Goal: Information Seeking & Learning: Understand process/instructions

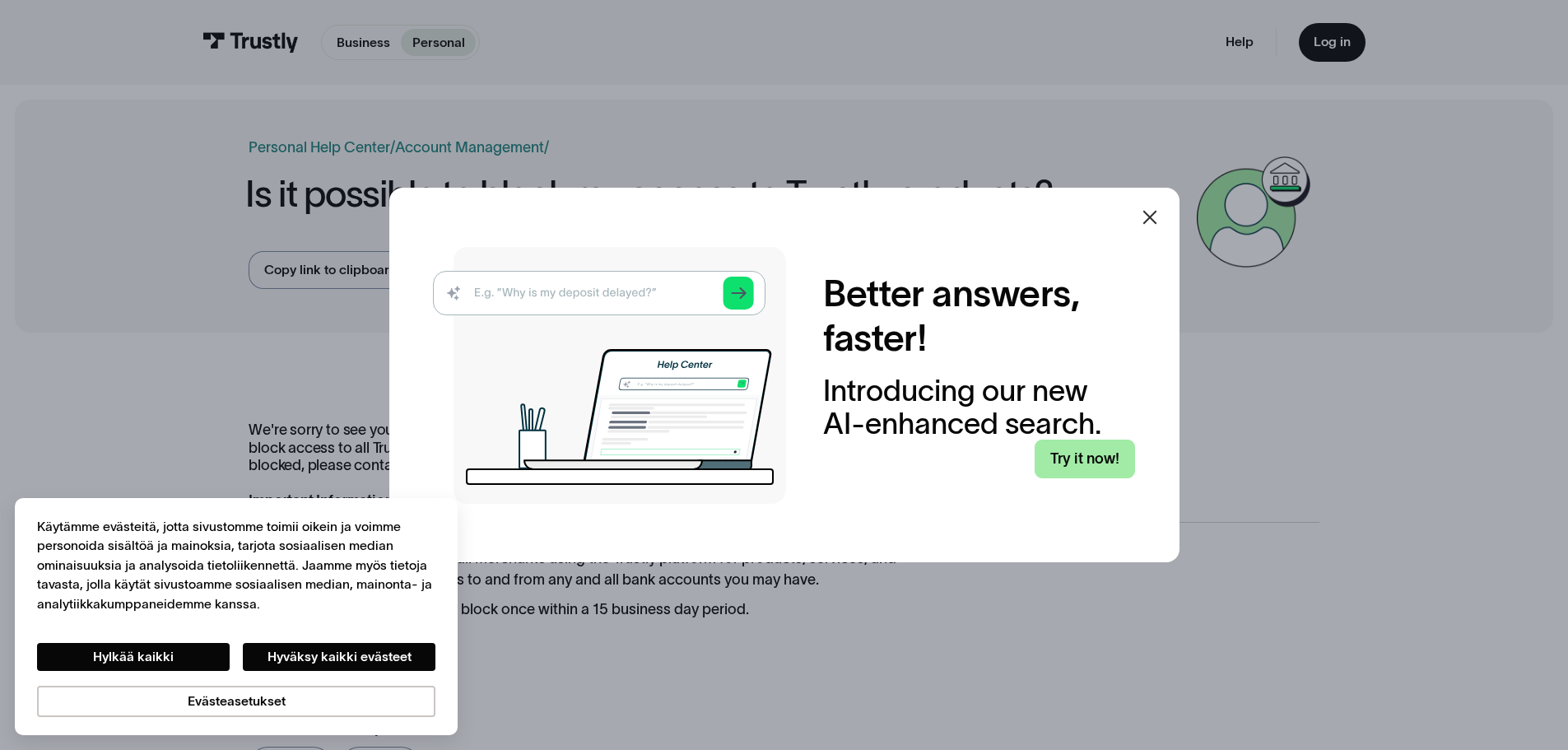
drag, startPoint x: 1126, startPoint y: 483, endPoint x: 1121, endPoint y: 473, distance: 11.2
click at [1125, 482] on div "Better answers, faster! Introducing our new AI-enhanced search. Try it now!" at bounding box center [783, 375] width 701 height 256
click at [1160, 218] on icon at bounding box center [1150, 217] width 20 height 20
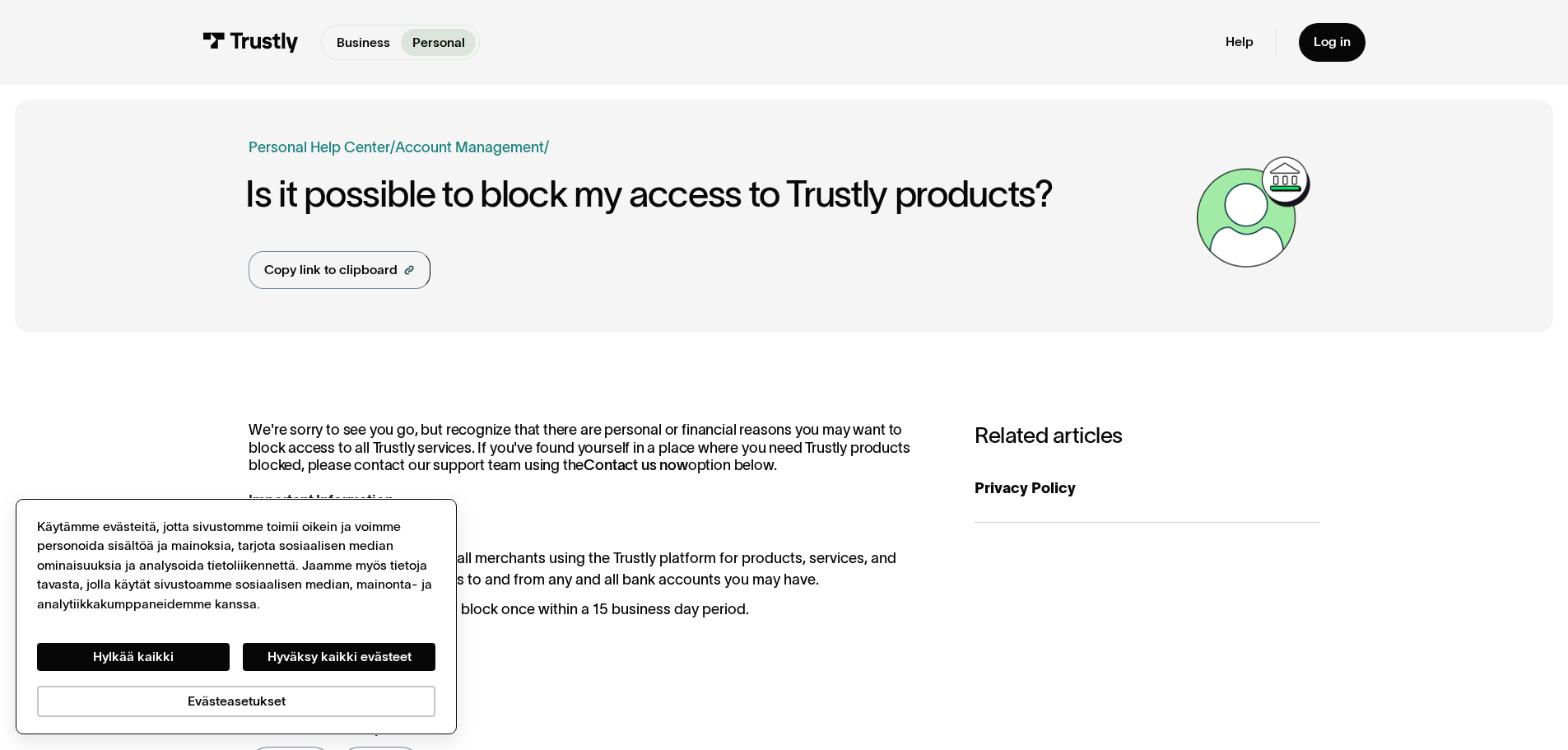
click at [120, 640] on div "Hylkää kaikki Hyväksy kaikki evästeet Evästeasetukset" at bounding box center [237, 665] width 398 height 102
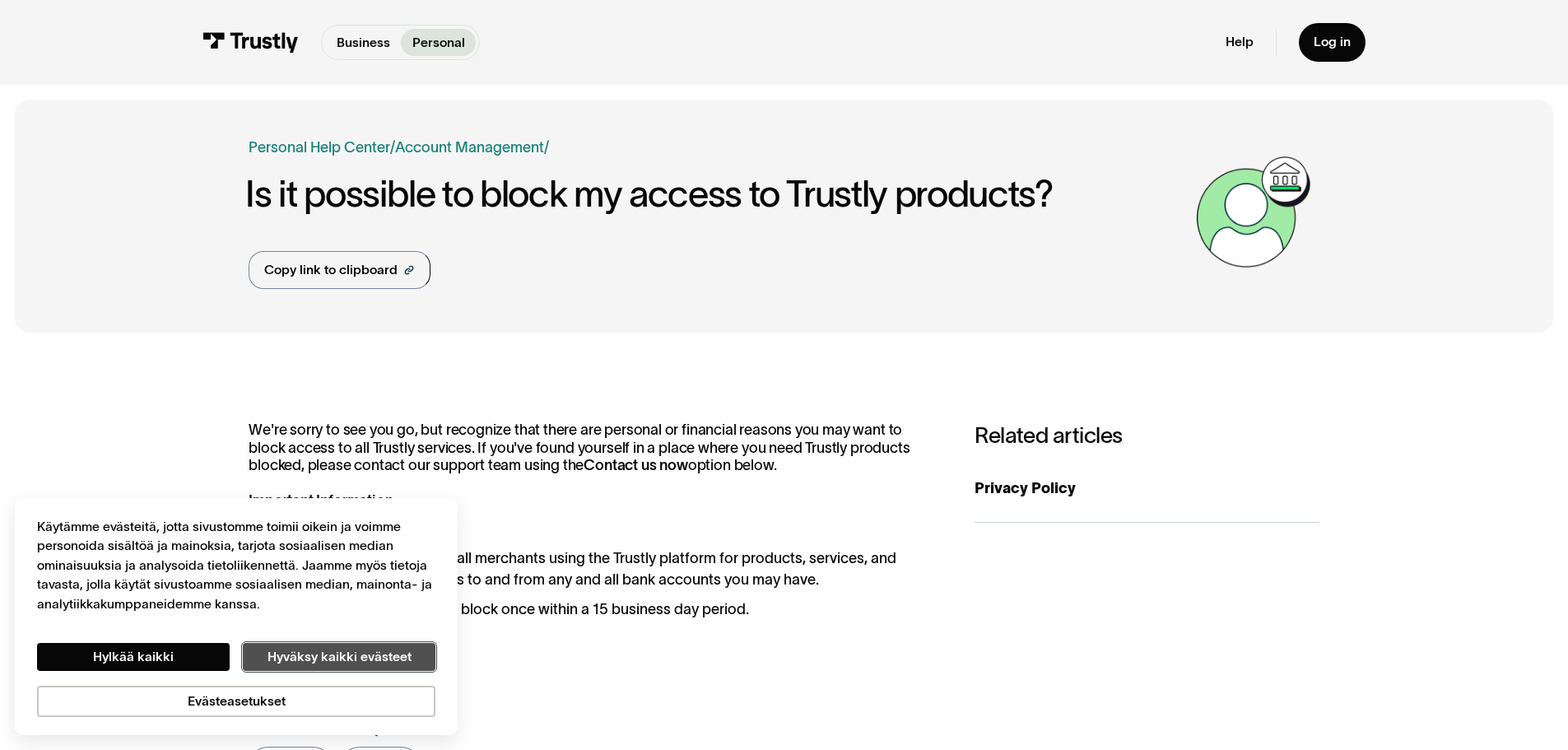
click at [372, 653] on button "Hyväksy kaikki evästeet" at bounding box center [338, 656] width 192 height 28
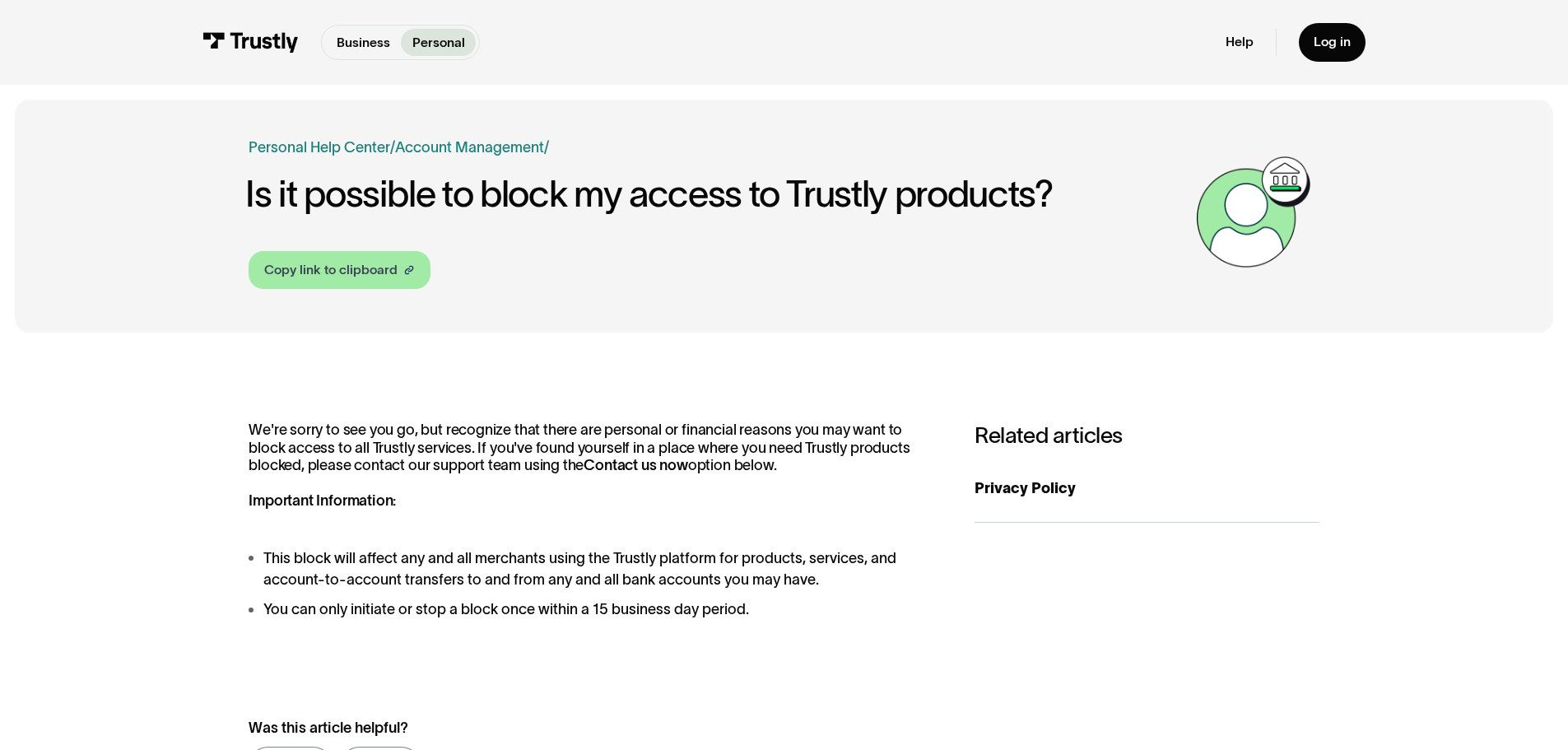
click at [376, 273] on div "Copy link to clipboard" at bounding box center [330, 270] width 133 height 20
click at [463, 421] on div "**********" at bounding box center [784, 609] width 1538 height 525
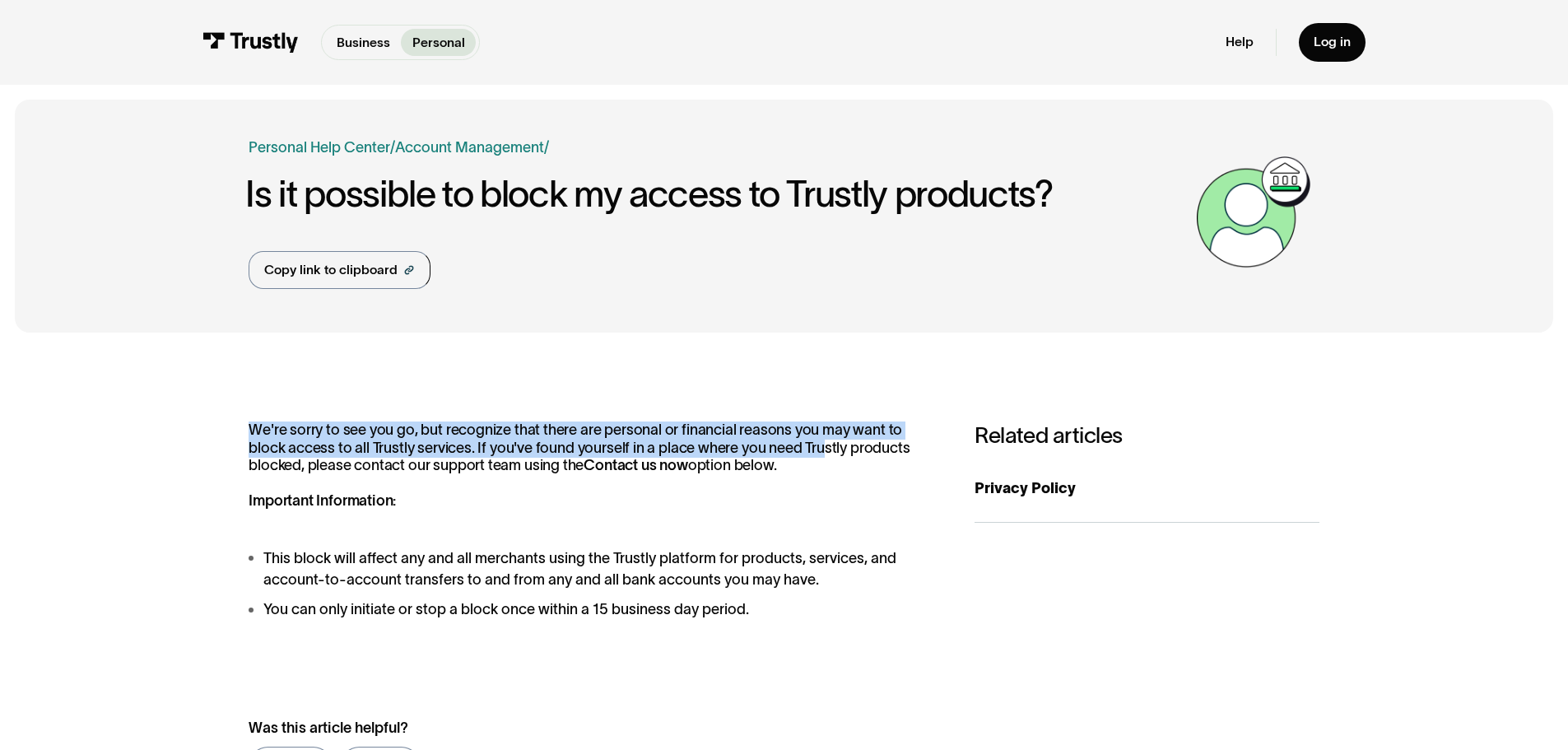
drag, startPoint x: 212, startPoint y: 418, endPoint x: 805, endPoint y: 469, distance: 595.2
click at [800, 460] on div "**********" at bounding box center [784, 609] width 1538 height 525
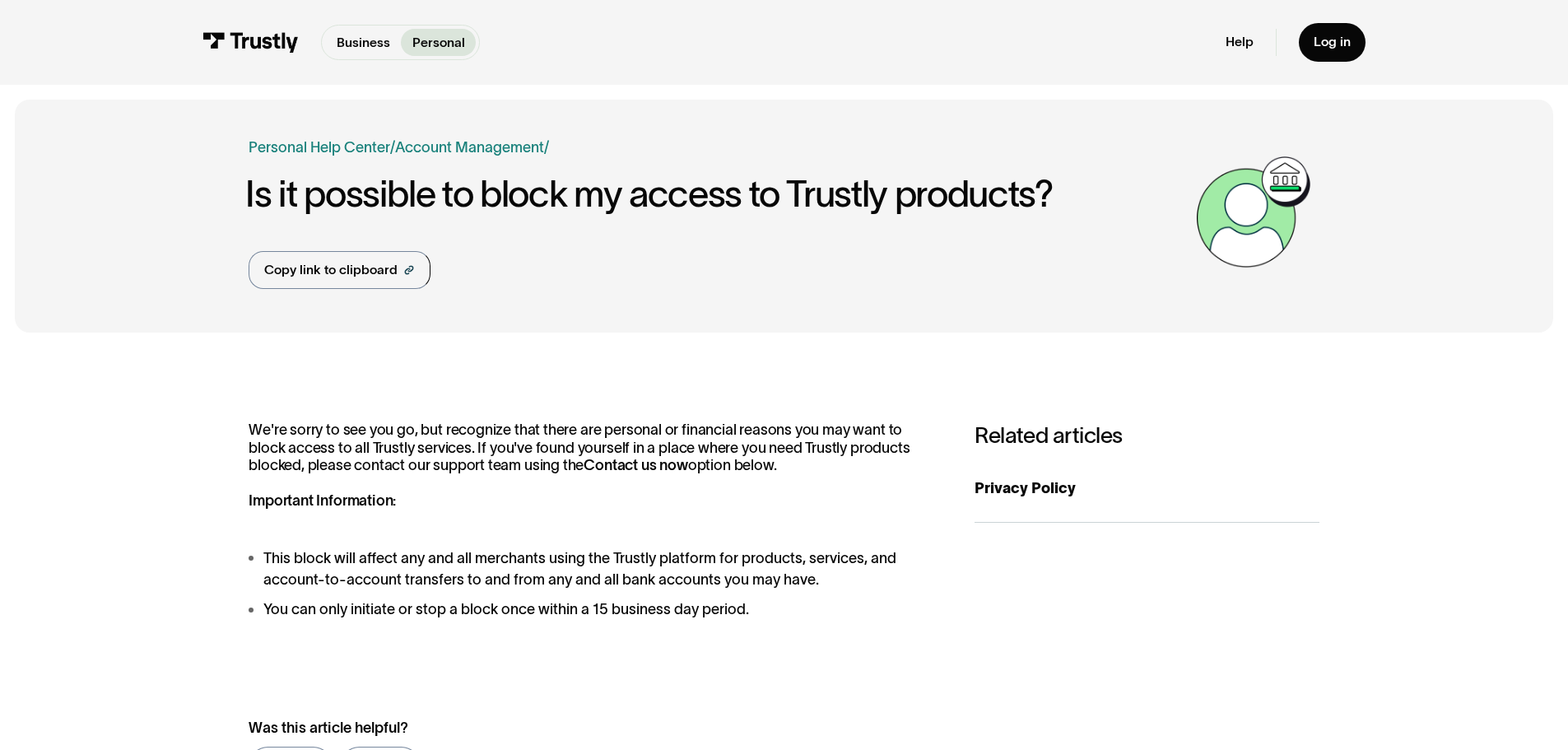
click at [782, 506] on p "We're sorry to see you go, but recognize that there are personal or financial r…" at bounding box center [593, 465] width 689 height 89
click at [1338, 50] on div "Log in" at bounding box center [1332, 41] width 37 height 17
drag, startPoint x: 540, startPoint y: 416, endPoint x: 535, endPoint y: 430, distance: 14.9
click at [540, 418] on div "**********" at bounding box center [784, 609] width 1538 height 525
click at [620, 507] on p "We're sorry to see you go, but recognize that there are personal or financial r…" at bounding box center [593, 465] width 689 height 89
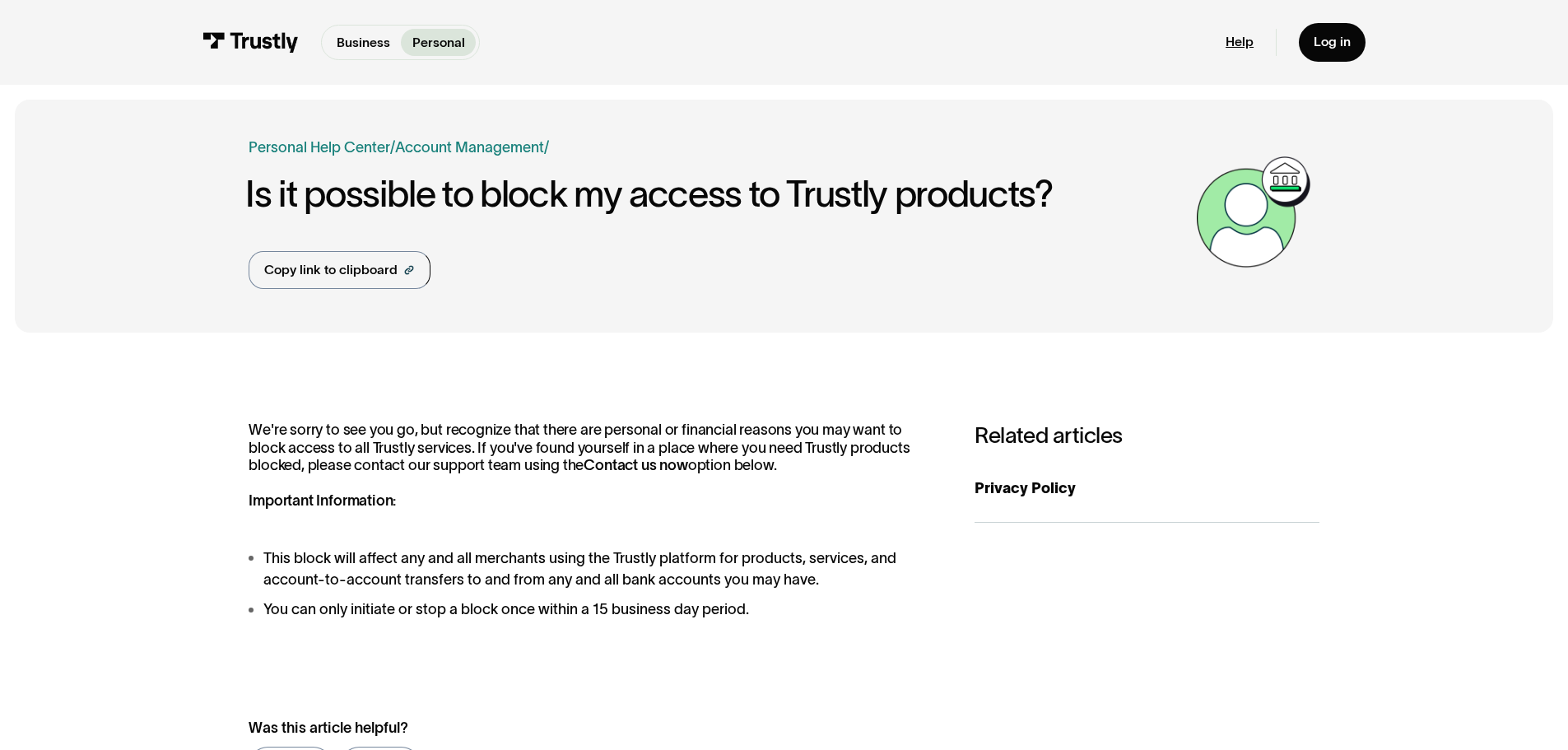
click at [1248, 38] on link "Help" at bounding box center [1240, 41] width 28 height 17
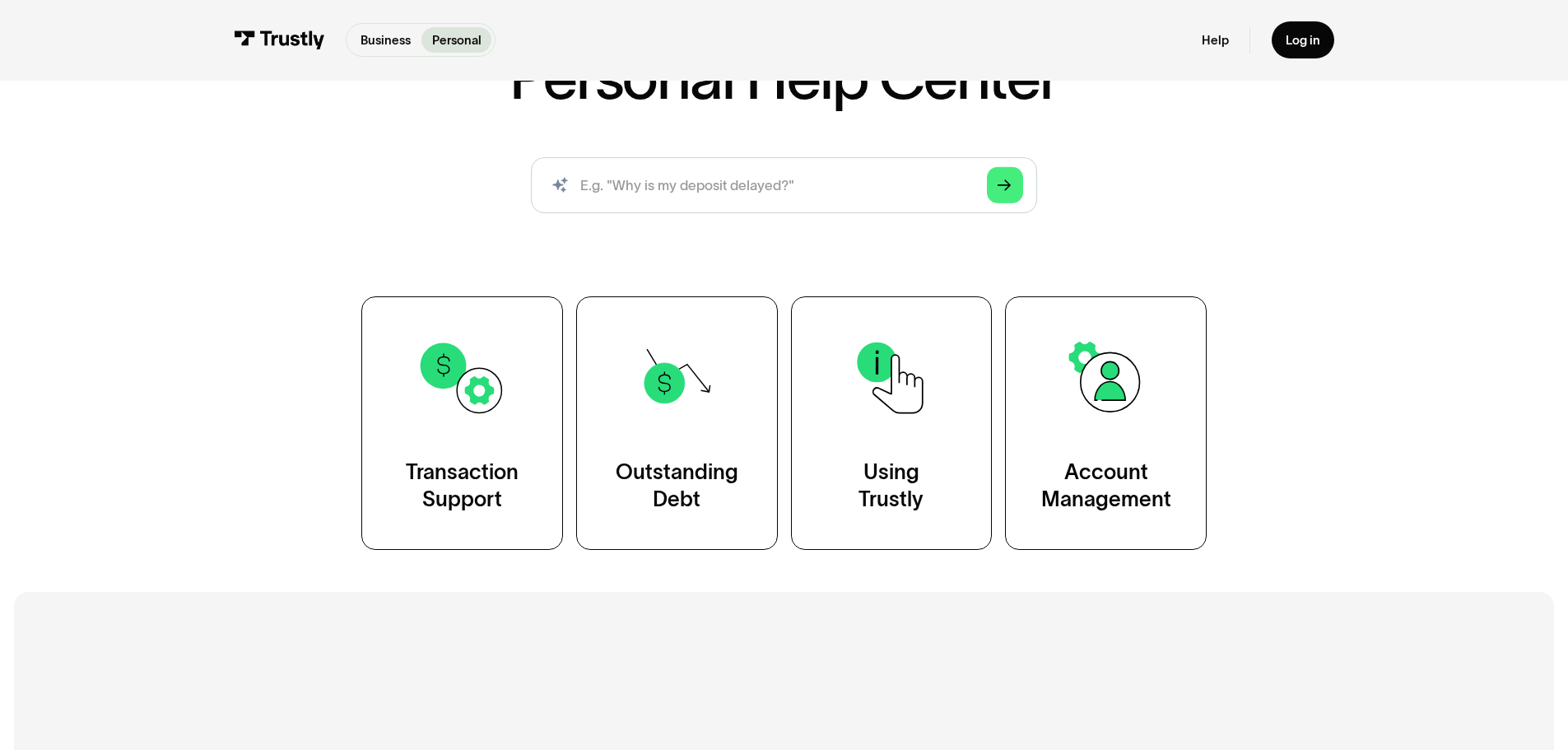
scroll to position [165, 0]
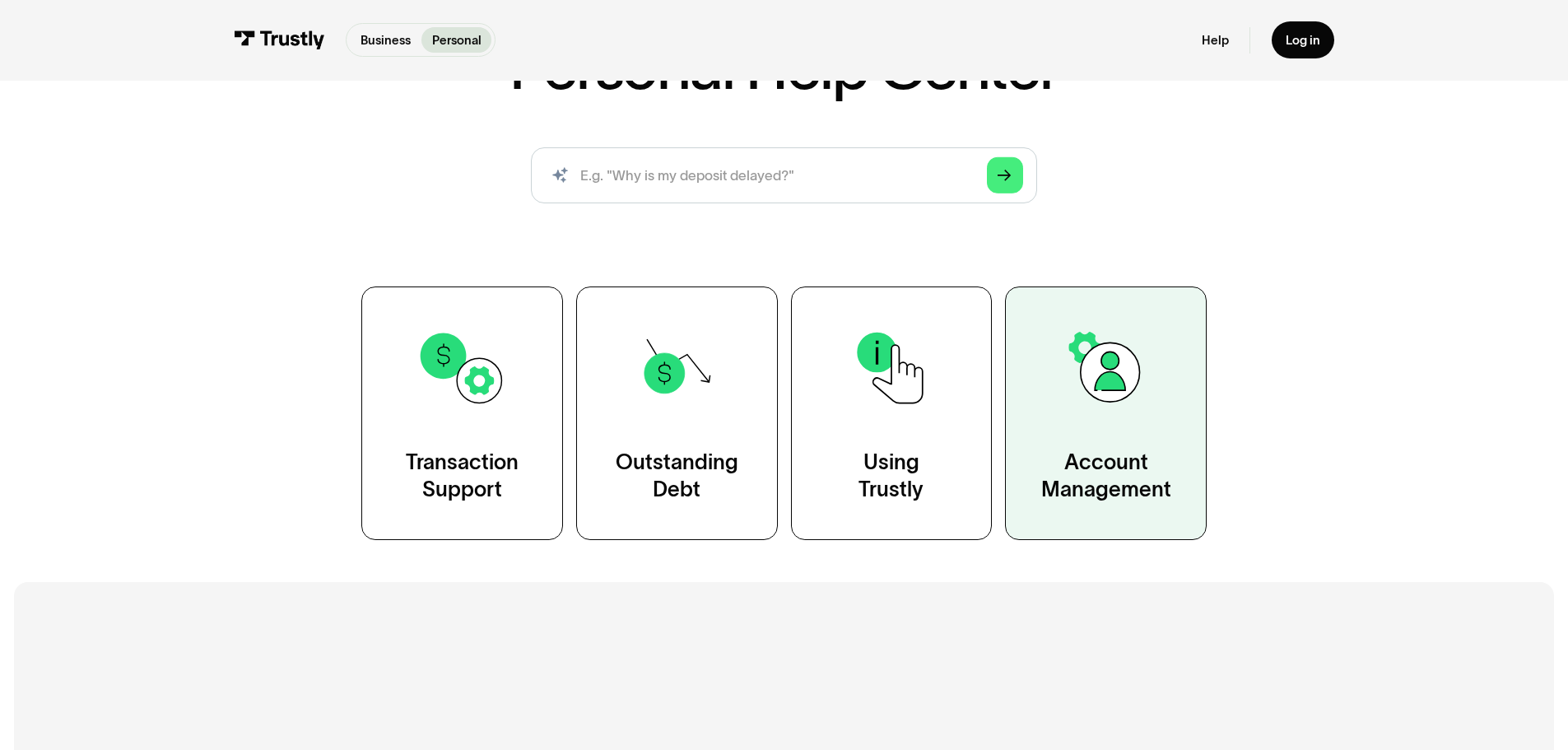
click at [1116, 409] on img at bounding box center [1106, 368] width 91 height 91
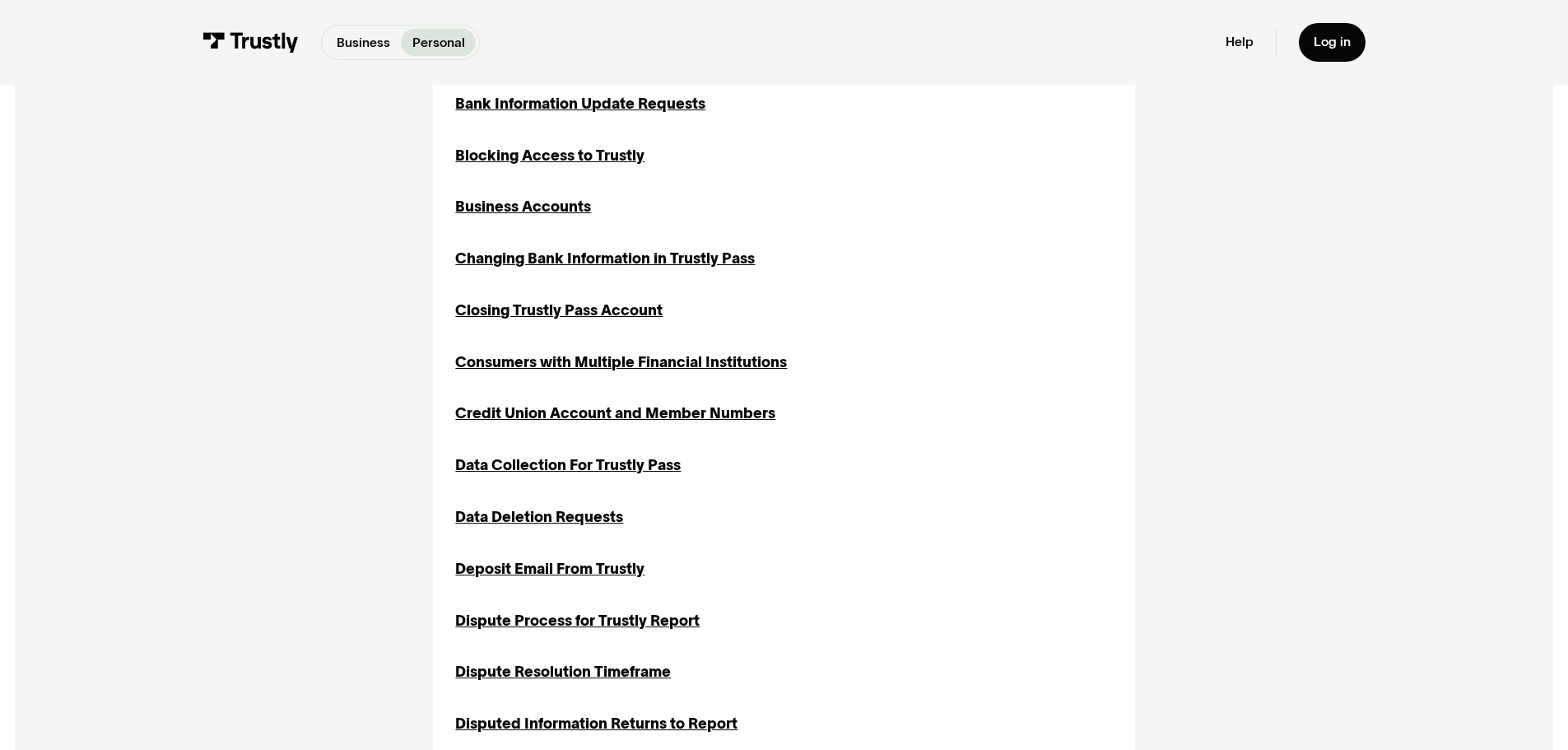
scroll to position [494, 0]
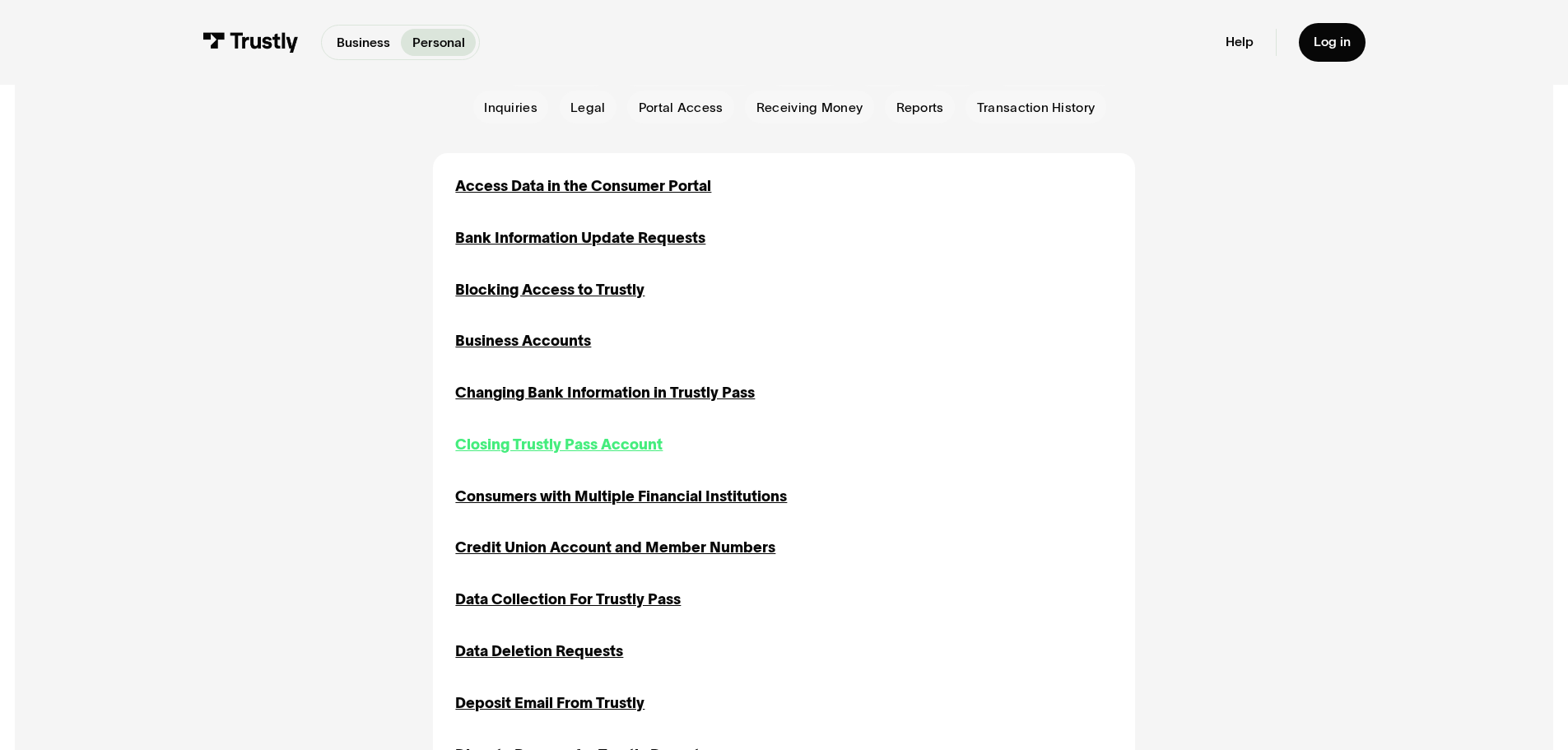
click at [585, 445] on div "Closing Trustly Pass Account" at bounding box center [559, 444] width 207 height 23
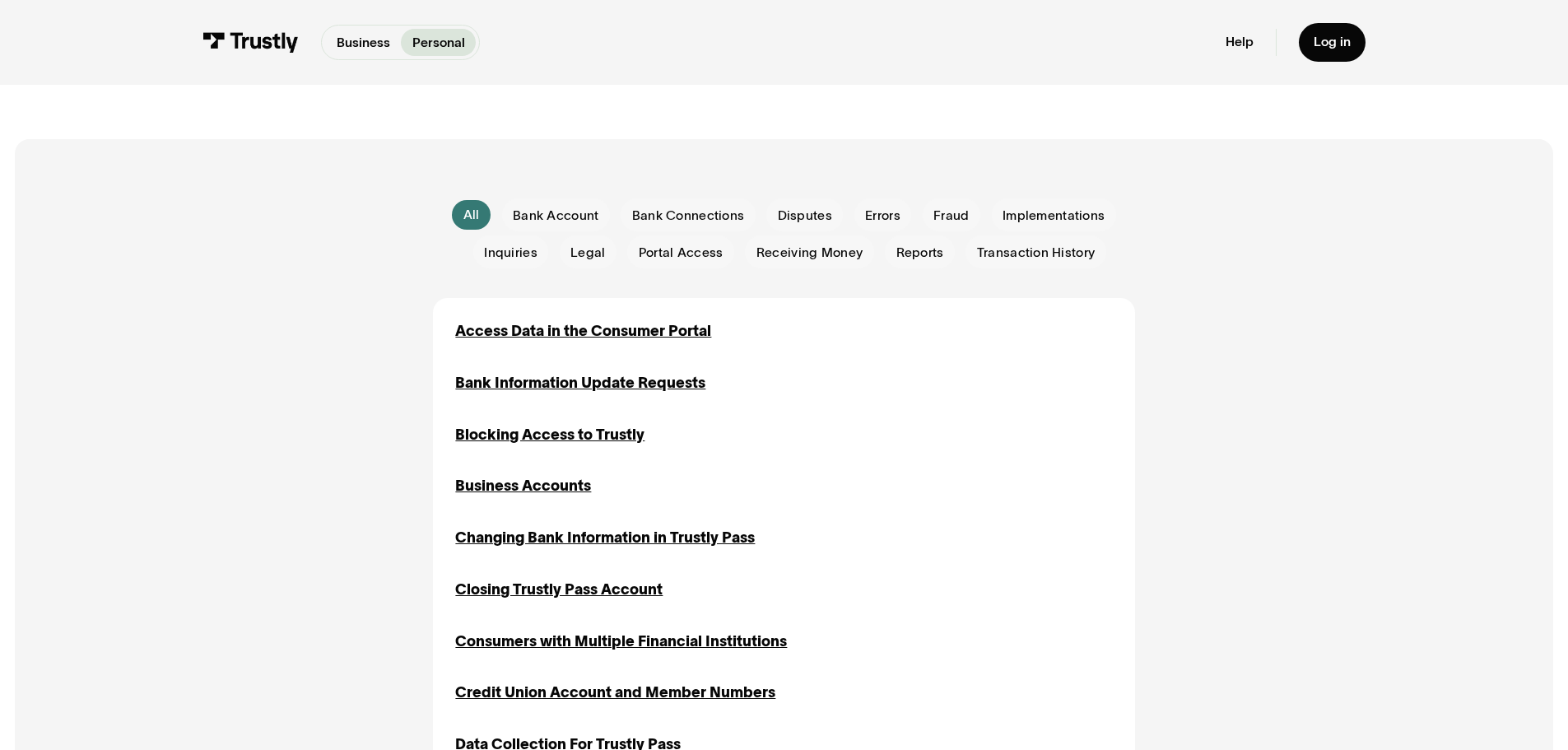
scroll to position [246, 0]
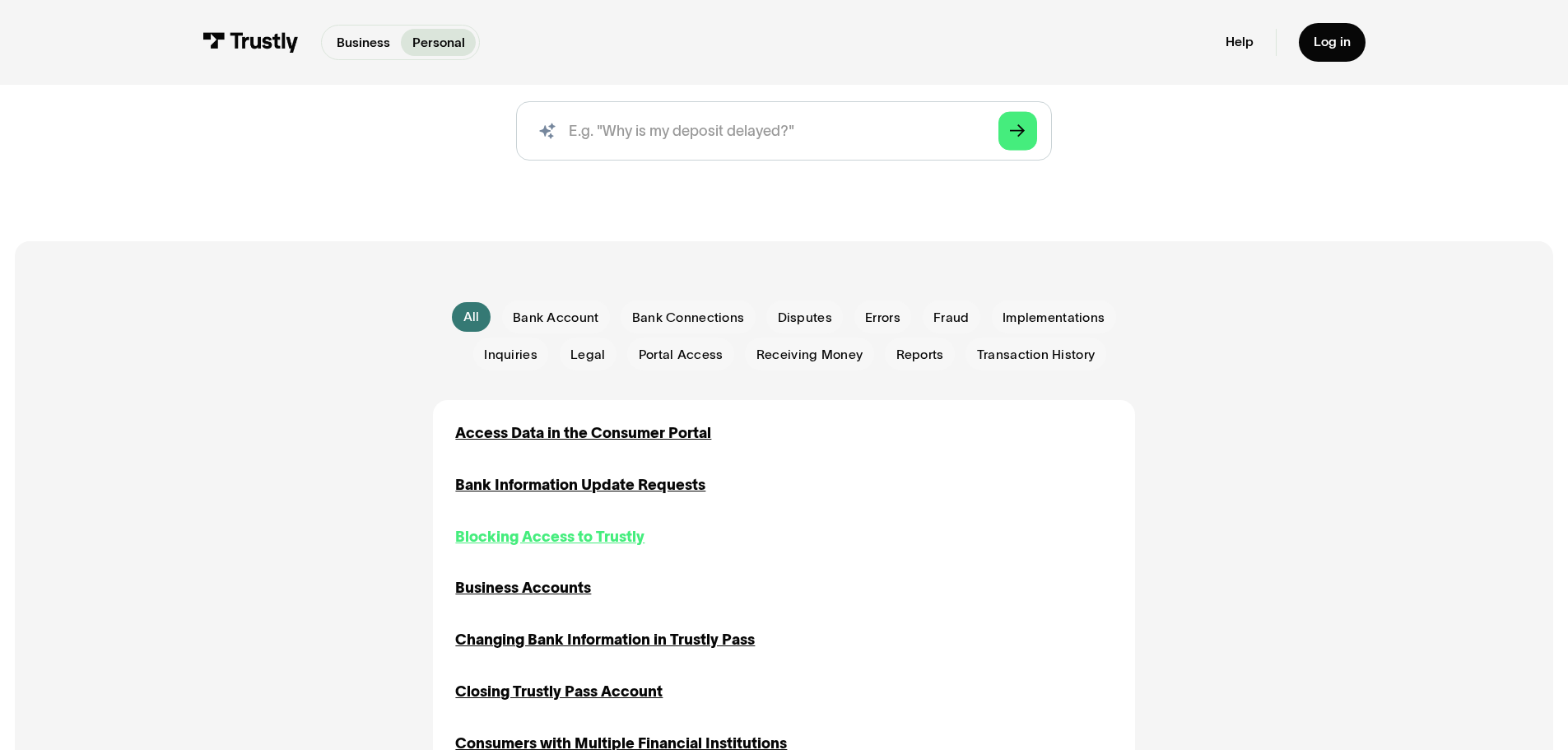
click at [545, 534] on div "Blocking Access to Trustly" at bounding box center [550, 536] width 189 height 23
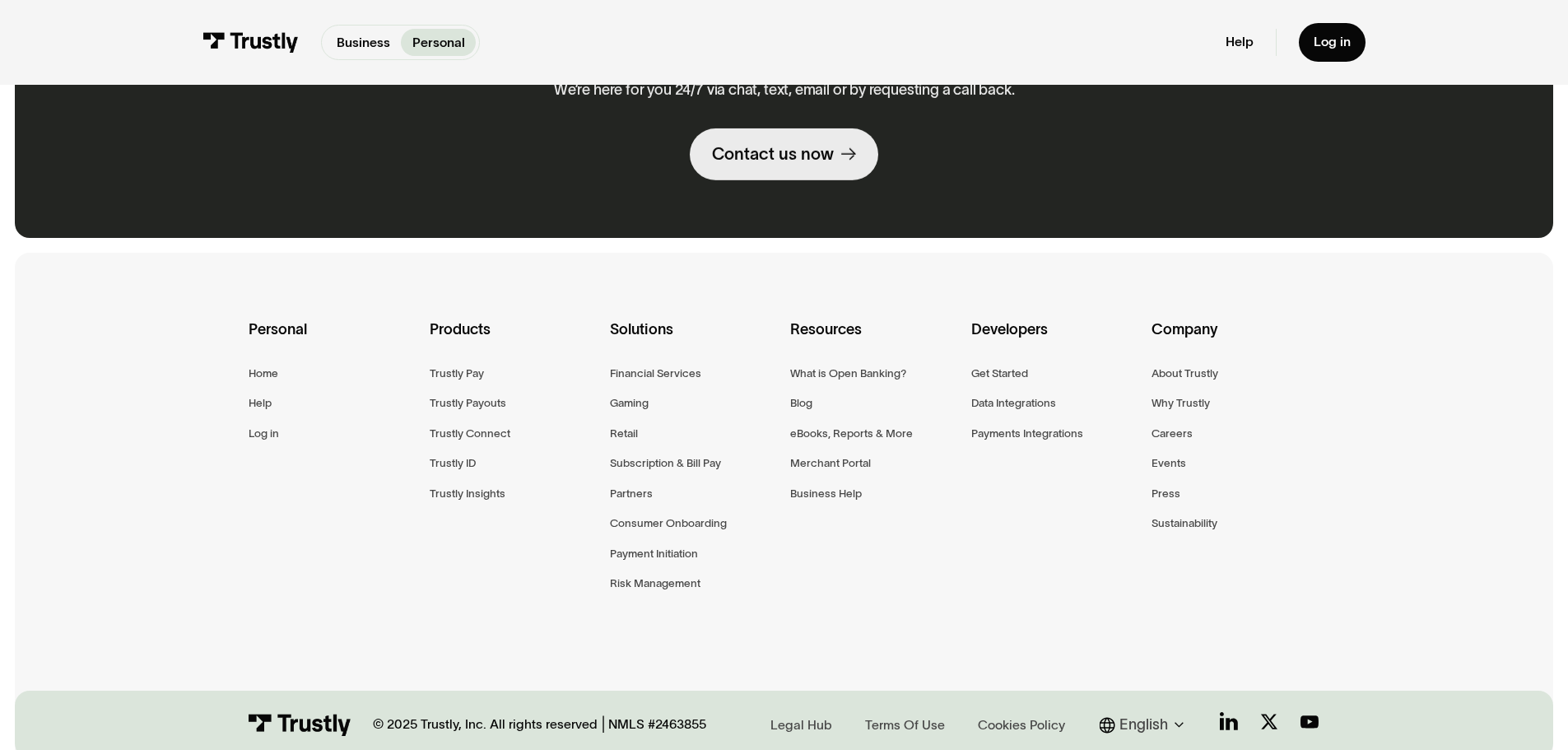
scroll to position [740, 0]
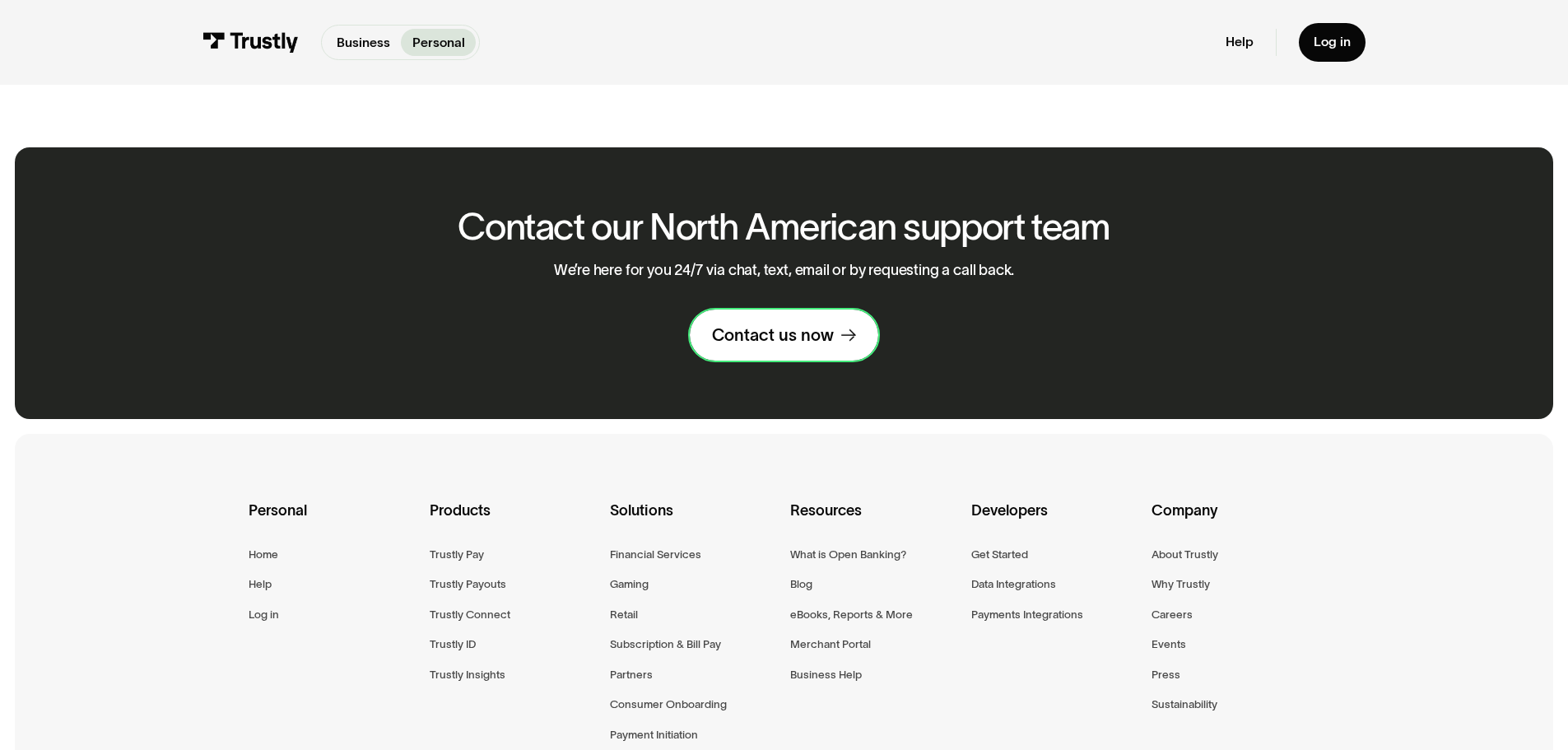
click at [779, 346] on div "Contact us now" at bounding box center [773, 335] width 122 height 22
